Goal: Submit feedback/report problem: Submit feedback/report problem

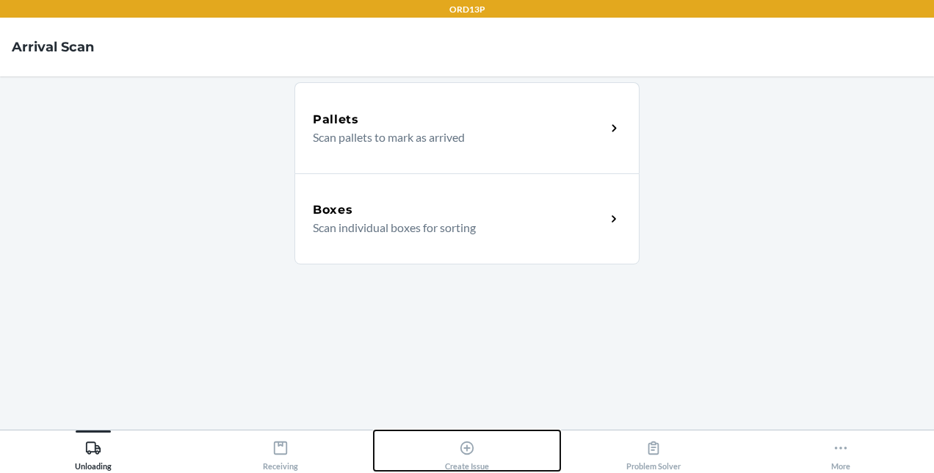
click at [476, 465] on div "Create Issue" at bounding box center [467, 452] width 44 height 37
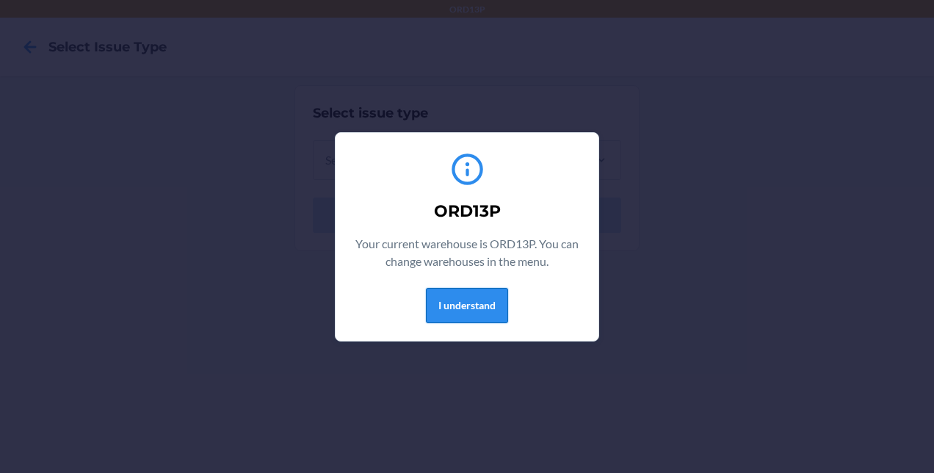
click at [457, 305] on button "I understand" at bounding box center [467, 305] width 82 height 35
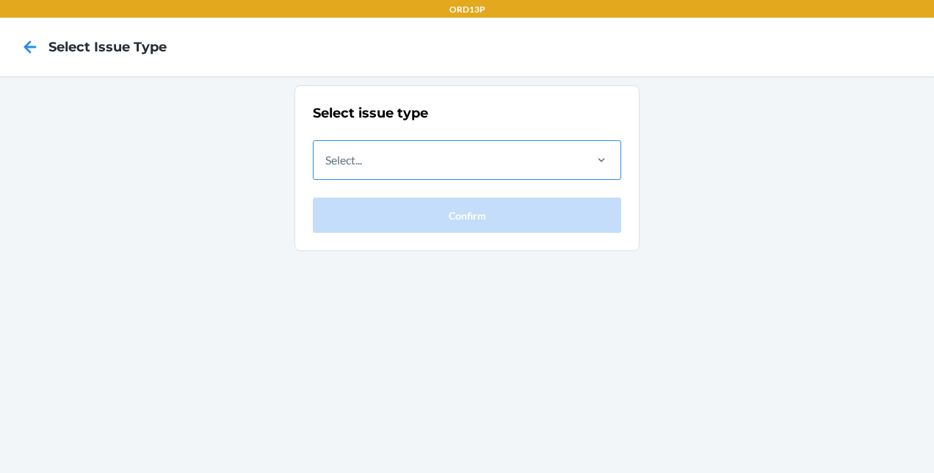
click at [449, 159] on div "Select..." at bounding box center [447, 160] width 269 height 38
click at [327, 159] on input "Select..." at bounding box center [325, 160] width 1 height 18
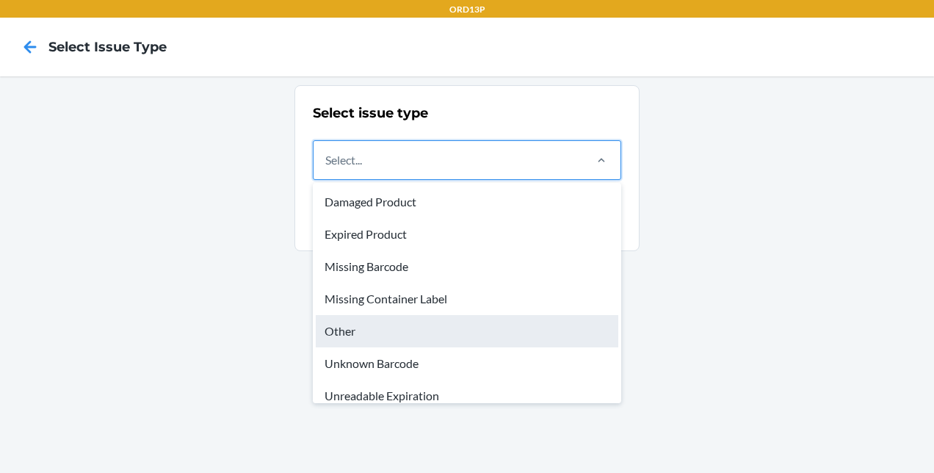
click at [380, 316] on div "Other" at bounding box center [467, 331] width 302 height 32
click at [327, 169] on input "option Other focused, 5 of 8. 8 results available. Use Up and Down to choose op…" at bounding box center [325, 160] width 1 height 18
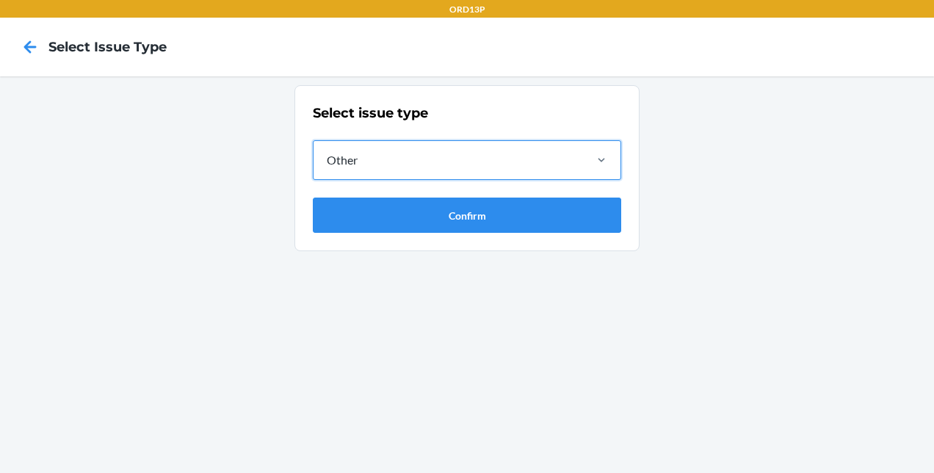
click at [404, 141] on div "Other" at bounding box center [447, 160] width 269 height 38
click at [327, 151] on input "option Other, selected. 0 results available. Select is focused ,type to refine …" at bounding box center [325, 160] width 1 height 18
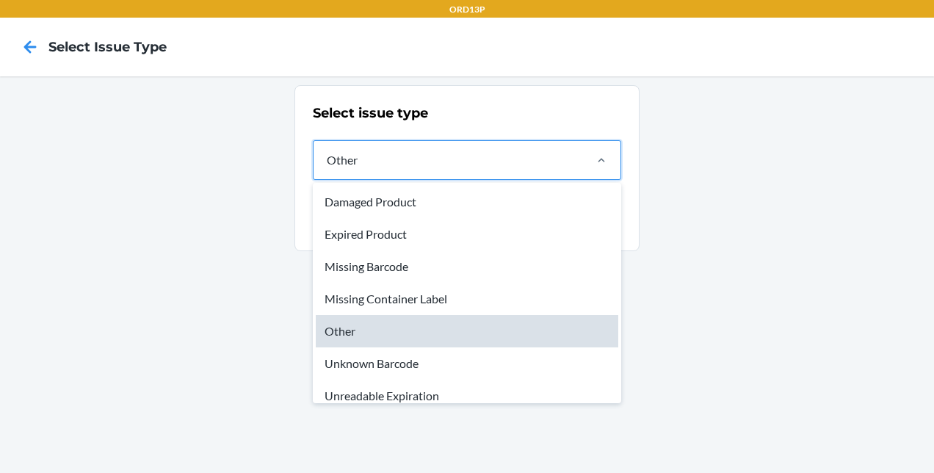
click at [380, 337] on div "Other" at bounding box center [467, 331] width 302 height 32
click at [327, 169] on input "option Other, selected. option Other focused, 5 of 8. 8 results available. Use …" at bounding box center [325, 160] width 1 height 18
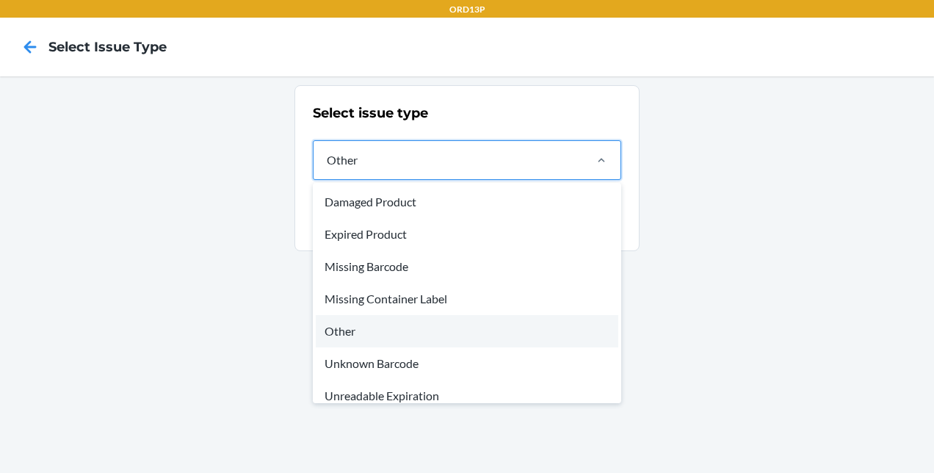
click at [427, 161] on div "Other" at bounding box center [447, 160] width 269 height 38
click at [327, 161] on input "option Other, selected. option Other focused, 5 of 8. 8 results available. Use …" at bounding box center [325, 160] width 1 height 18
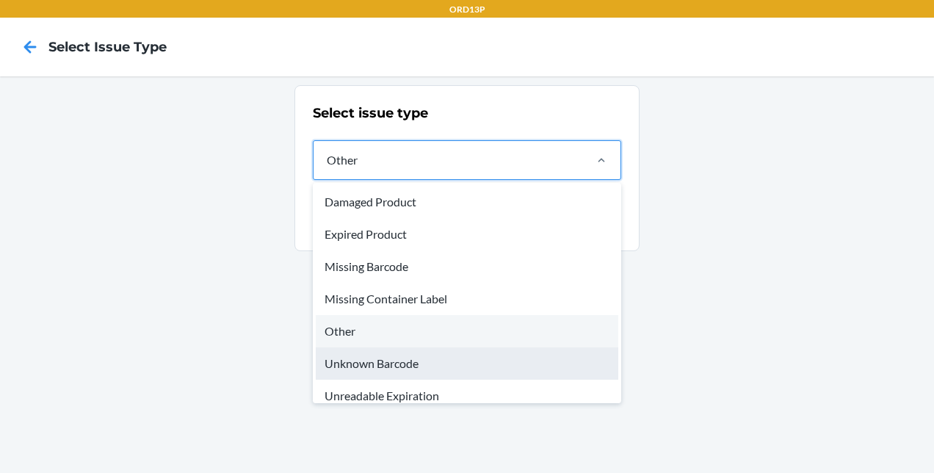
click at [396, 354] on div "Unknown Barcode" at bounding box center [467, 363] width 302 height 32
click at [327, 169] on input "option Other, selected. option Unknown Barcode focused, 6 of 8. 8 results avail…" at bounding box center [325, 160] width 1 height 18
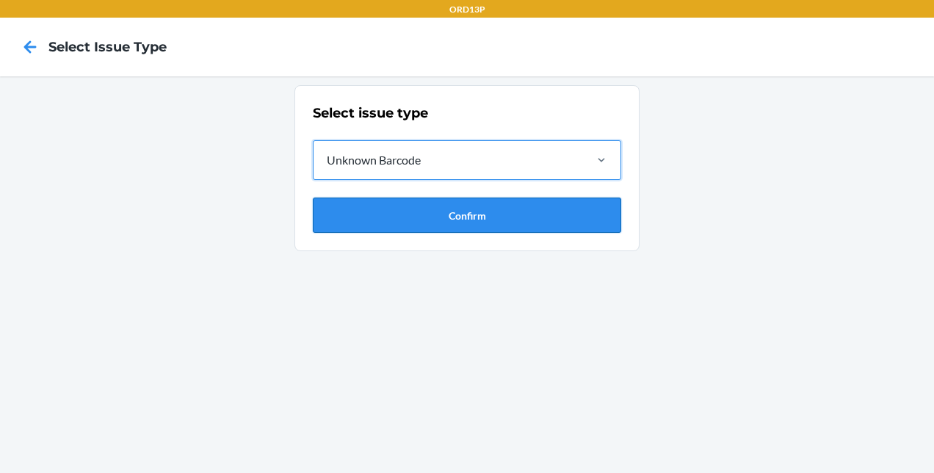
click at [423, 228] on button "Confirm" at bounding box center [467, 214] width 308 height 35
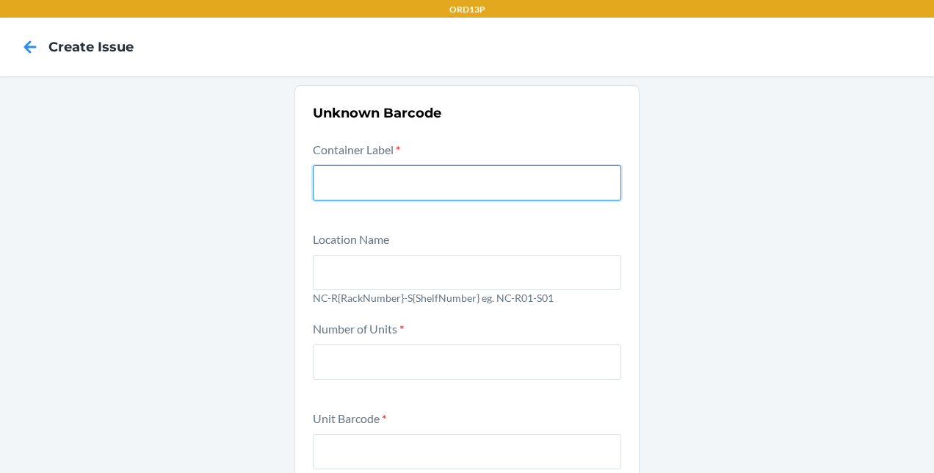
click at [420, 186] on input "text" at bounding box center [467, 182] width 308 height 35
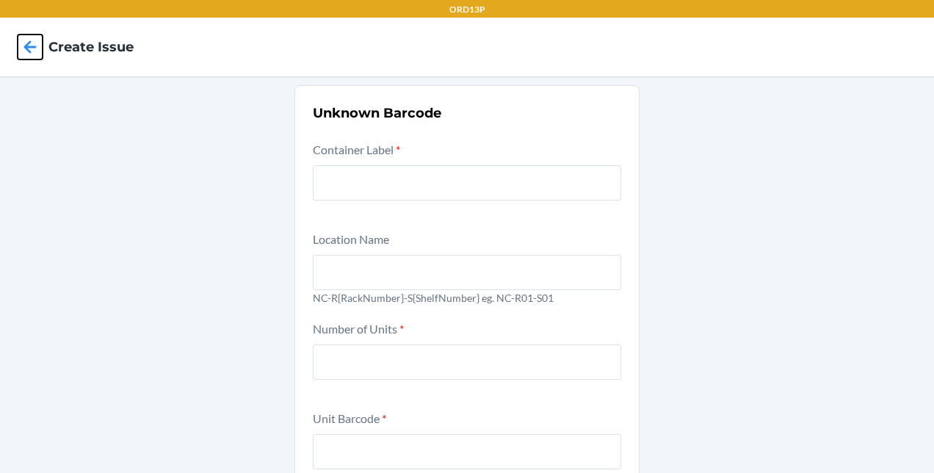
click at [30, 53] on icon at bounding box center [30, 46] width 12 height 12
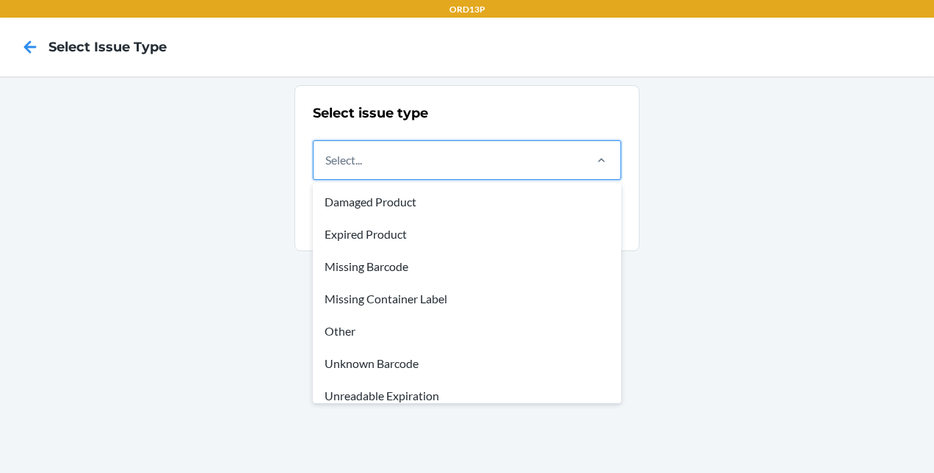
click at [452, 170] on div "Select..." at bounding box center [447, 160] width 269 height 38
click at [327, 169] on input "option Damaged Product focused, 1 of 8. 8 results available. Use Up and Down to…" at bounding box center [325, 160] width 1 height 18
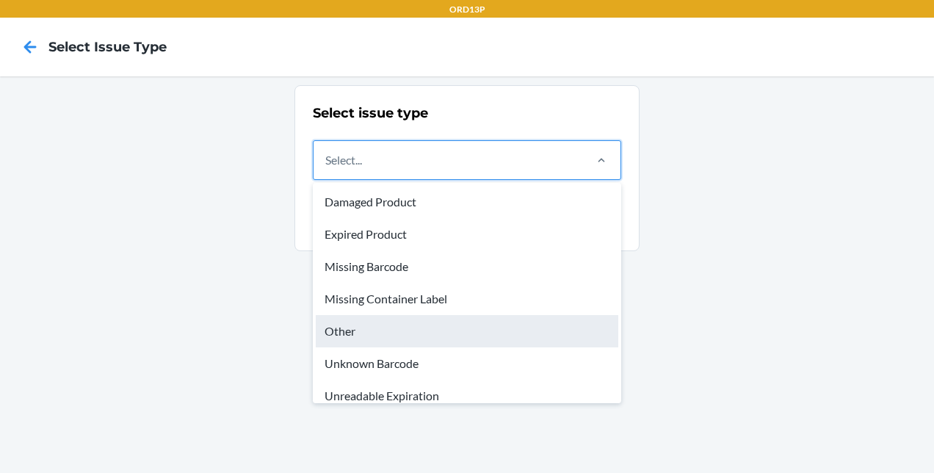
click at [399, 328] on div "Other" at bounding box center [467, 331] width 302 height 32
click at [327, 169] on input "option Other focused, 5 of 8. 8 results available. Use Up and Down to choose op…" at bounding box center [325, 160] width 1 height 18
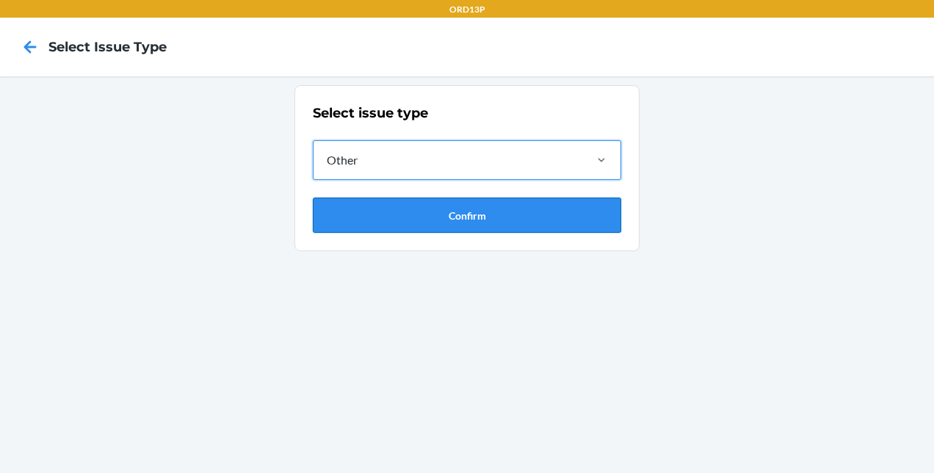
click at [508, 222] on button "Confirm" at bounding box center [467, 214] width 308 height 35
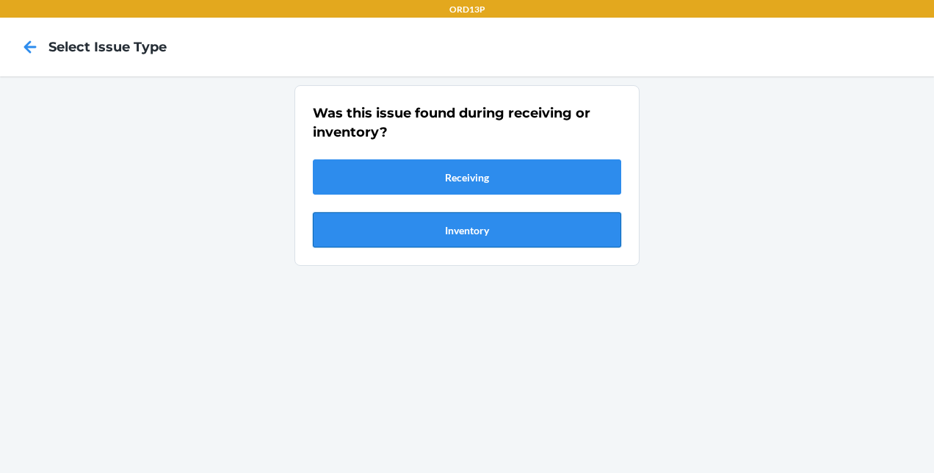
click at [481, 242] on button "Inventory" at bounding box center [467, 229] width 308 height 35
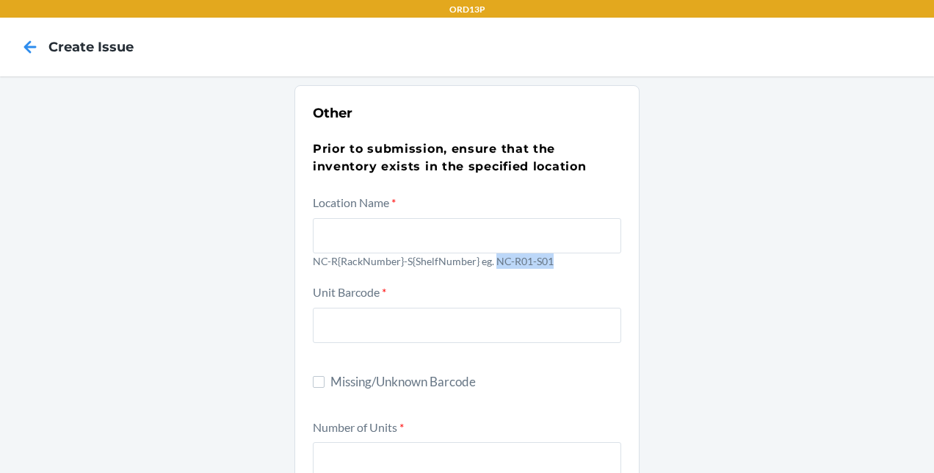
drag, startPoint x: 545, startPoint y: 260, endPoint x: 490, endPoint y: 274, distance: 56.3
copy p "NC-R01-S01"
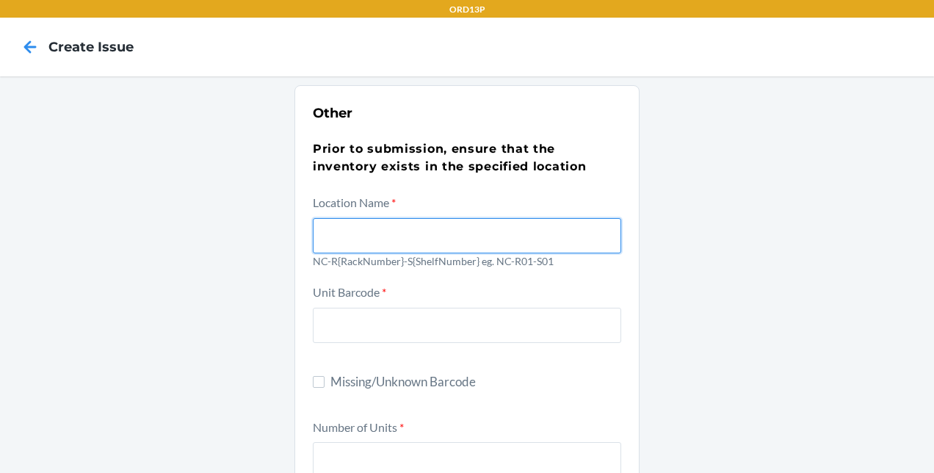
click at [514, 228] on input "text" at bounding box center [467, 235] width 308 height 35
paste input "NC-R01-S01"
type input "NC-R06-S04"
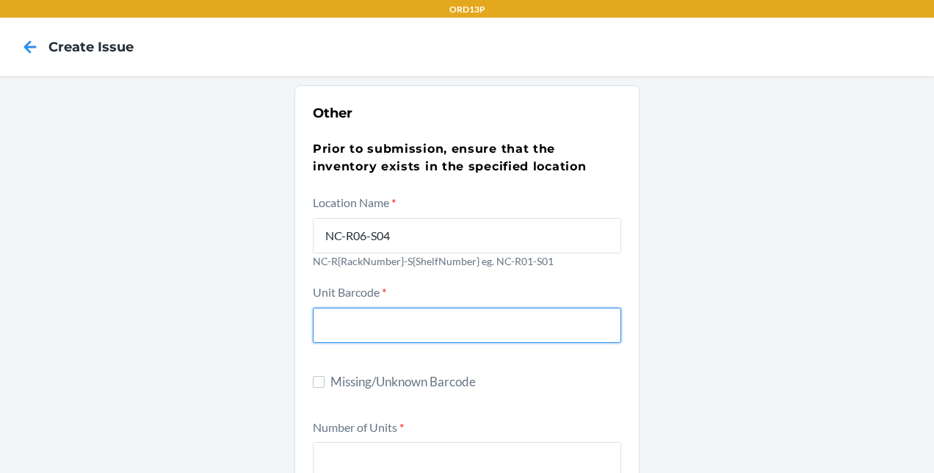
click at [506, 320] on input "text" at bounding box center [467, 324] width 308 height 35
click at [313, 387] on label "Missing/Unknown Barcode" at bounding box center [467, 381] width 308 height 19
click at [313, 387] on input "Missing/Unknown Barcode" at bounding box center [319, 382] width 12 height 12
checkbox input "true"
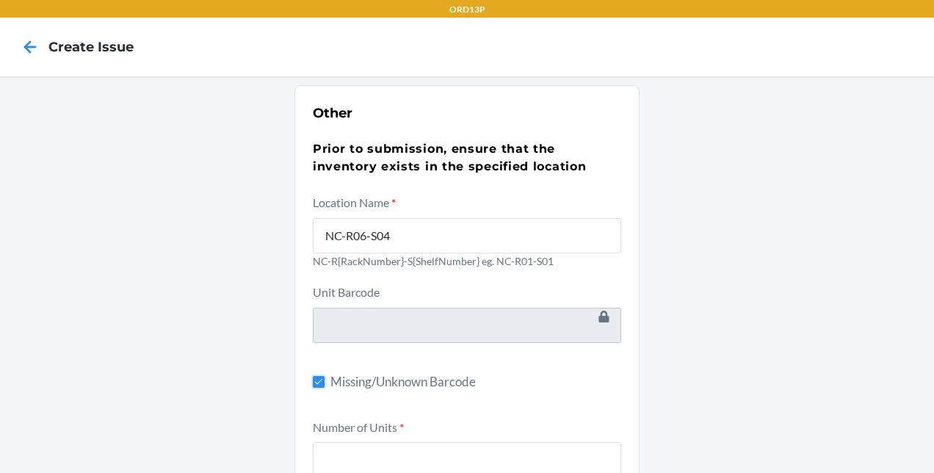
scroll to position [147, 0]
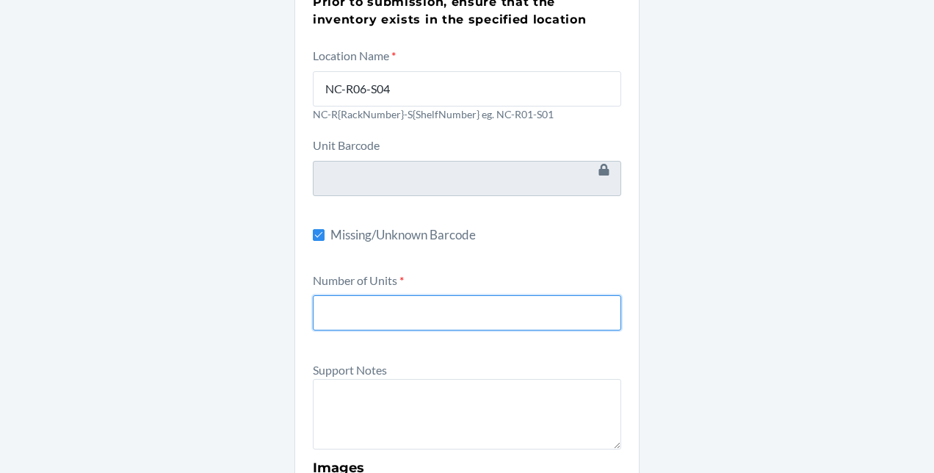
click at [492, 308] on input "number" at bounding box center [467, 312] width 308 height 35
type input "30"
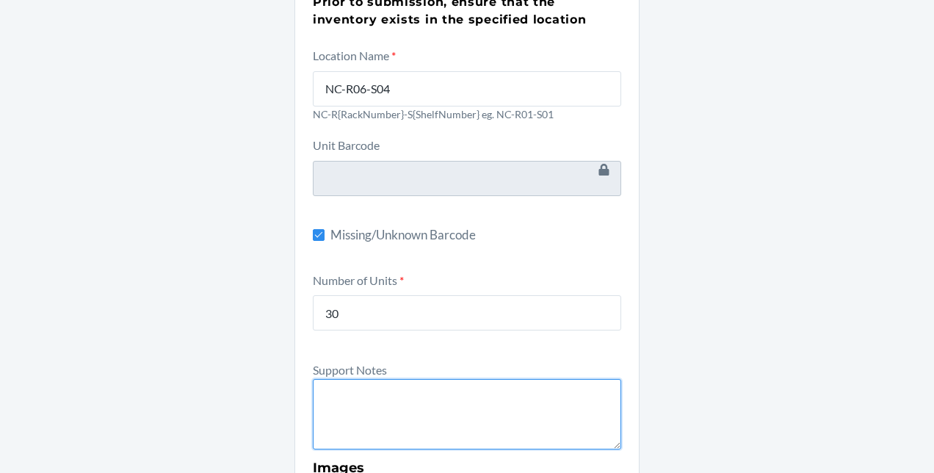
click at [439, 407] on textarea at bounding box center [467, 414] width 308 height 70
click at [316, 398] on textarea "Barcode not found in the WMS" at bounding box center [467, 414] width 308 height 70
click at [340, 390] on textarea "Barcode not found in the WMS" at bounding box center [467, 414] width 308 height 70
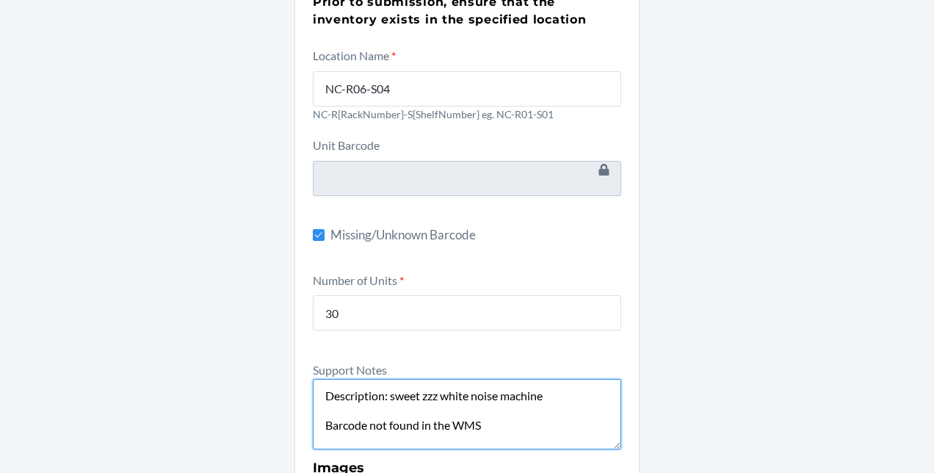
scroll to position [367, 0]
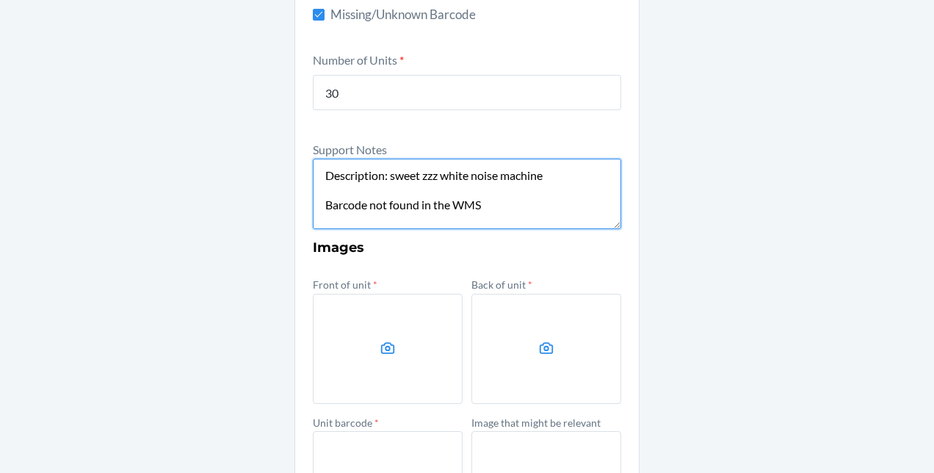
type textarea "Description: sweet zzz white noise machine Barcode not found in the WMS"
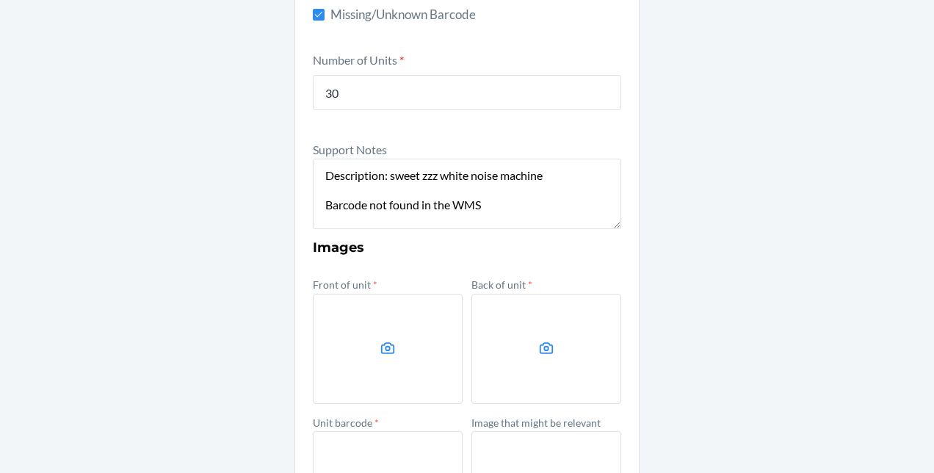
click at [379, 352] on icon at bounding box center [387, 348] width 17 height 17
click at [0, 0] on input "file" at bounding box center [0, 0] width 0 height 0
click at [490, 369] on label at bounding box center [546, 349] width 150 height 110
click at [0, 0] on input "file" at bounding box center [0, 0] width 0 height 0
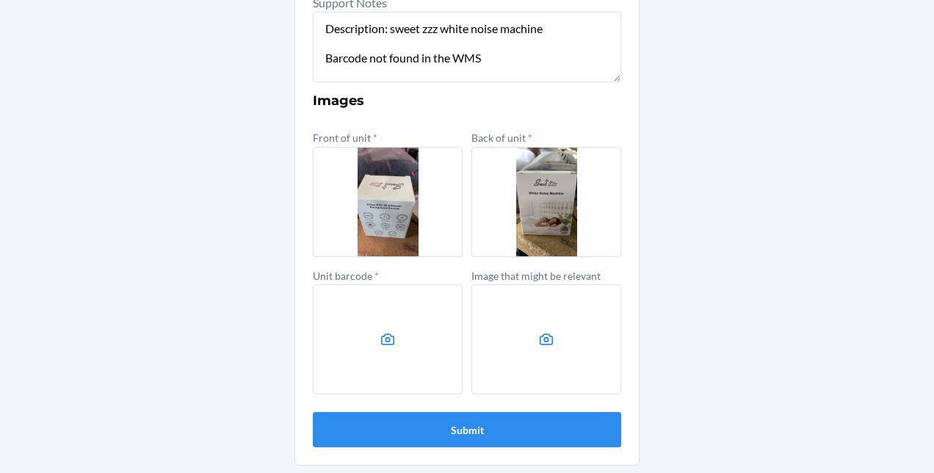
click at [363, 330] on label at bounding box center [388, 339] width 150 height 110
click at [0, 0] on input "file" at bounding box center [0, 0] width 0 height 0
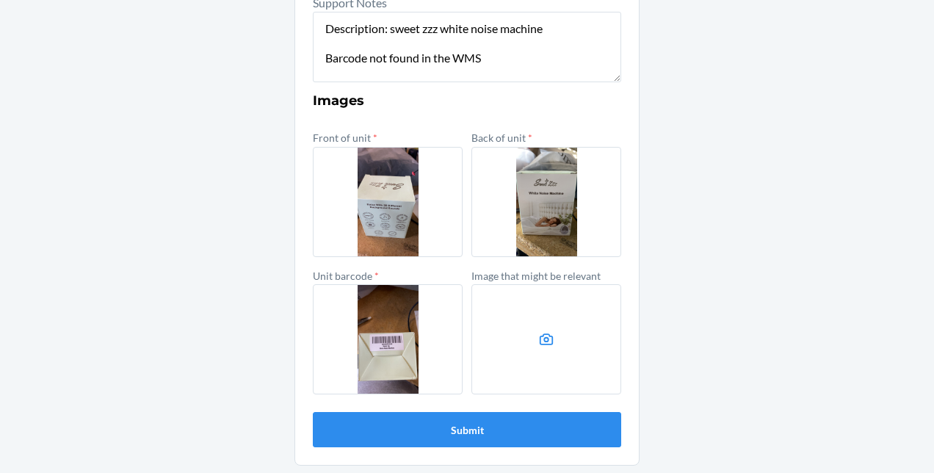
click at [531, 345] on label at bounding box center [546, 339] width 150 height 110
click at [0, 0] on input "file" at bounding box center [0, 0] width 0 height 0
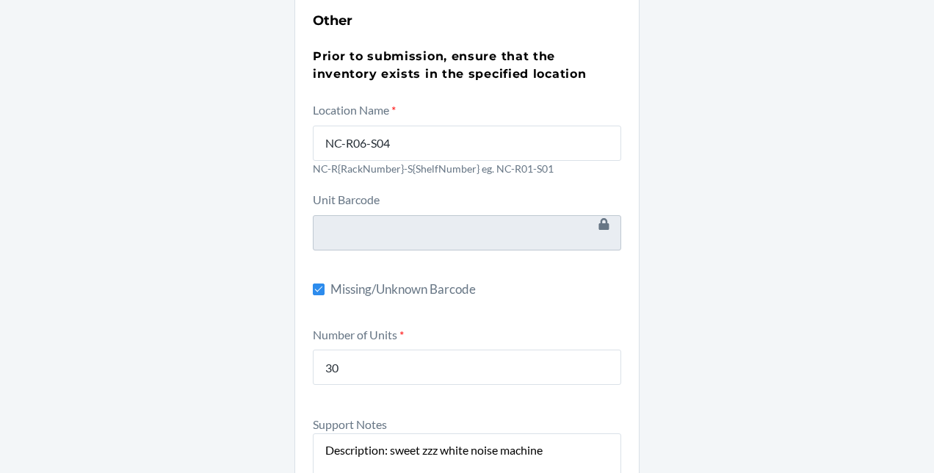
scroll to position [73, 0]
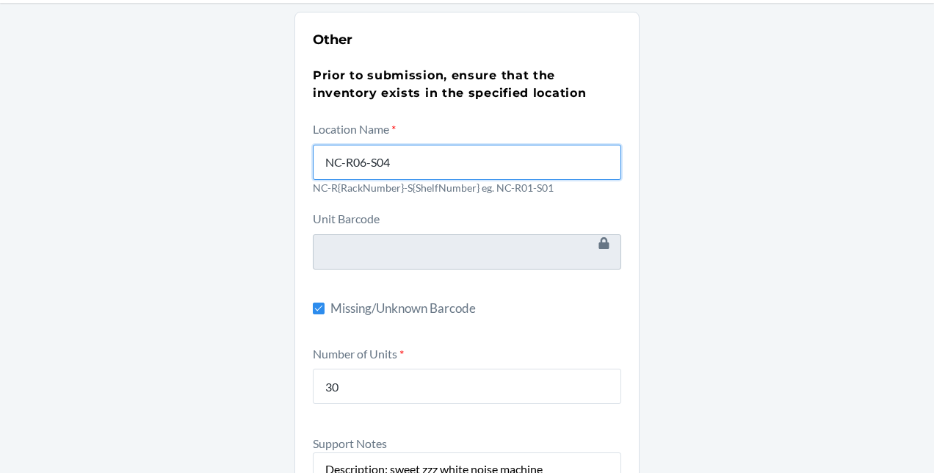
click at [440, 172] on input "NC-R06-S04" at bounding box center [467, 162] width 308 height 35
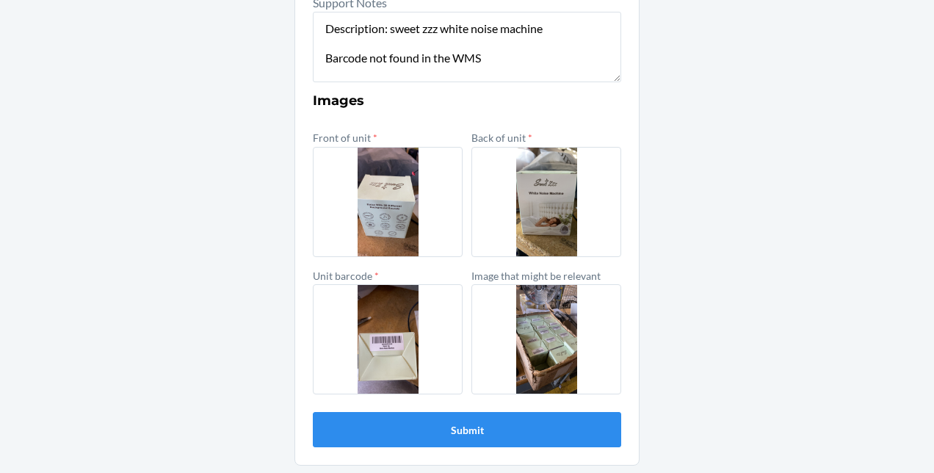
scroll to position [514, 0]
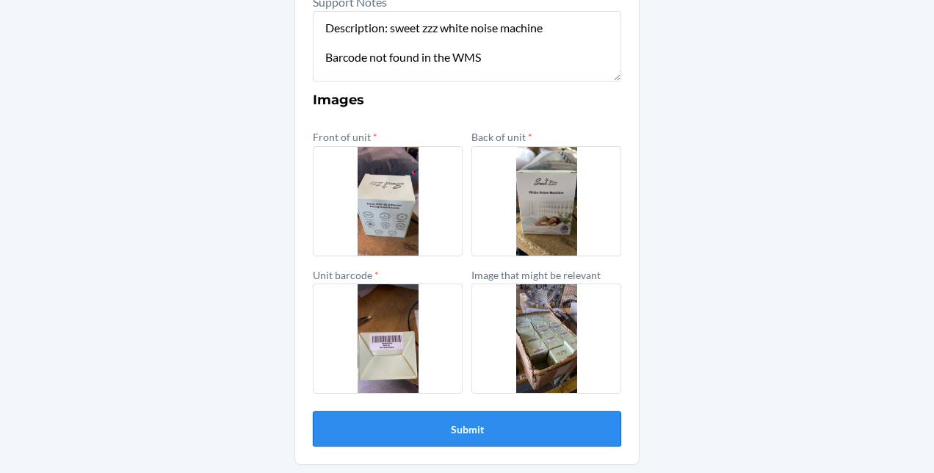
type input "NC-R06-S03"
click at [484, 433] on button "Submit" at bounding box center [467, 428] width 308 height 35
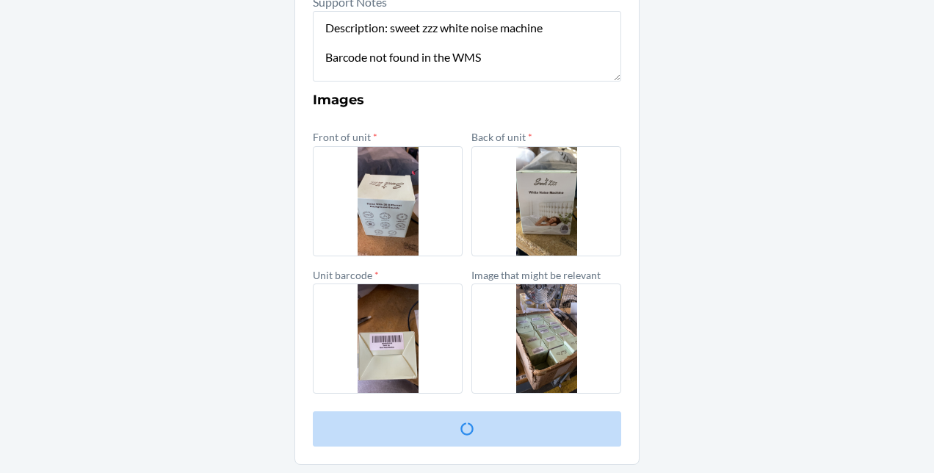
scroll to position [0, 0]
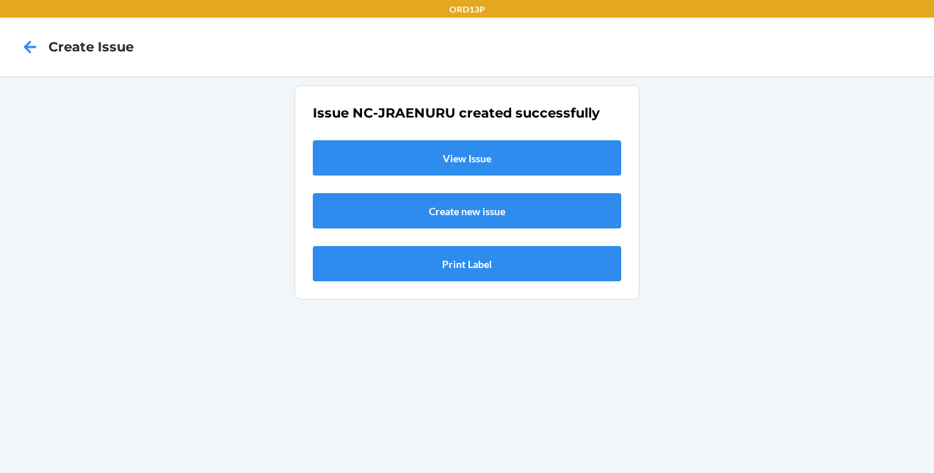
click at [526, 161] on link "View Issue" at bounding box center [467, 157] width 308 height 35
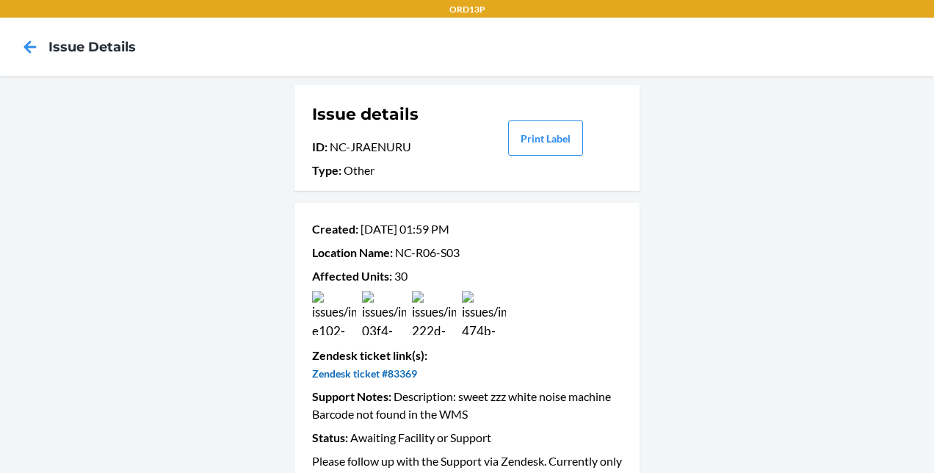
click at [388, 374] on link "Zendesk ticket #83369" at bounding box center [364, 373] width 105 height 12
